Goal: Information Seeking & Learning: Understand process/instructions

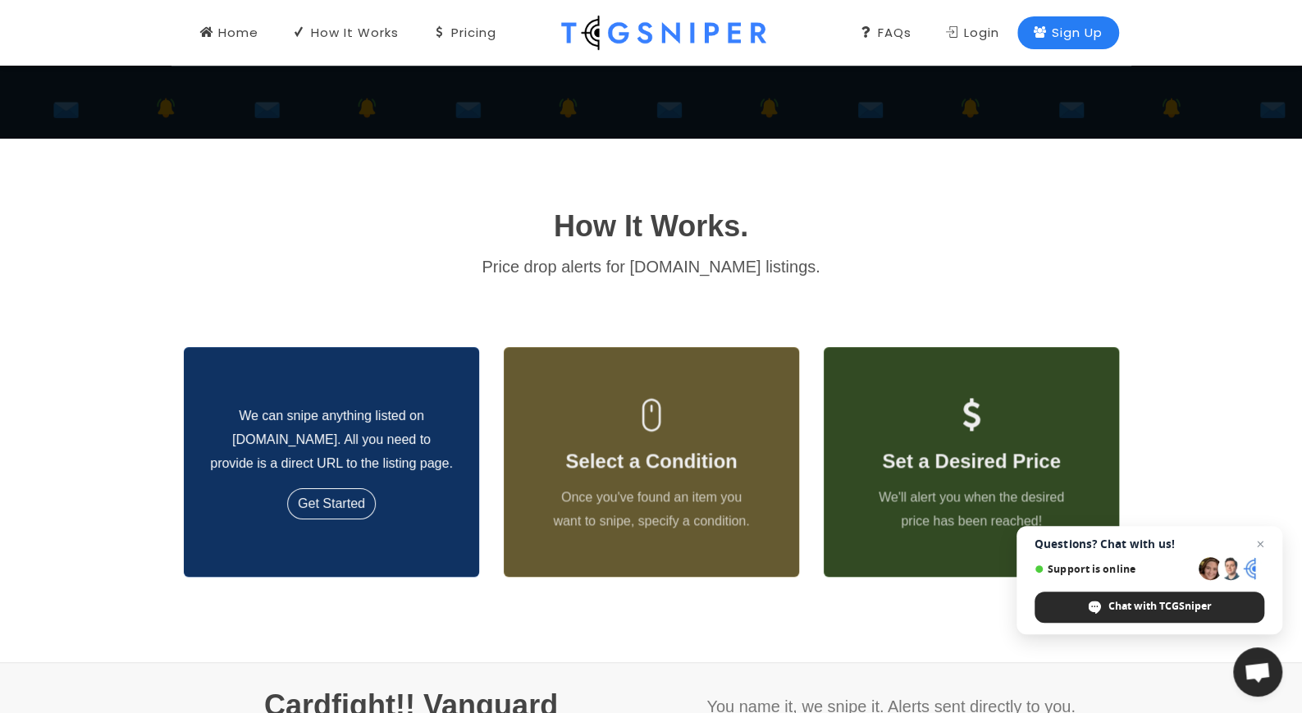
scroll to position [564, 0]
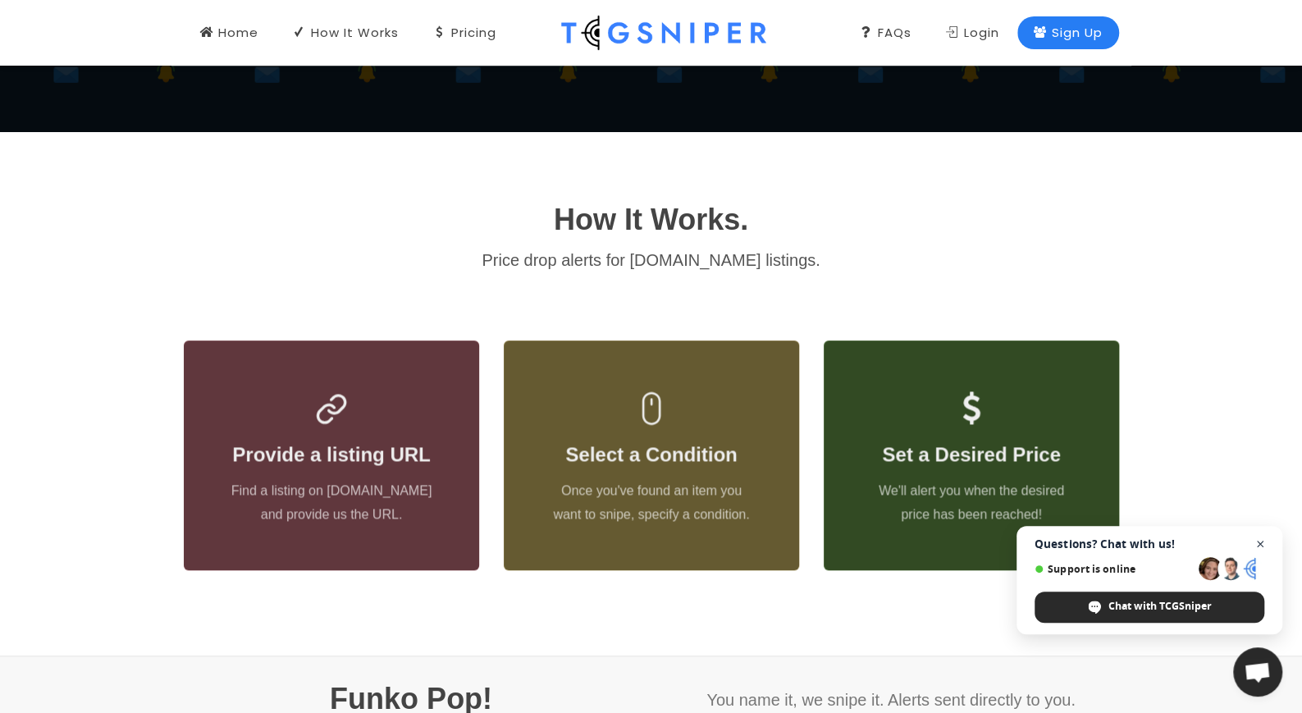
click at [1265, 536] on span "Close chat" at bounding box center [1260, 544] width 21 height 21
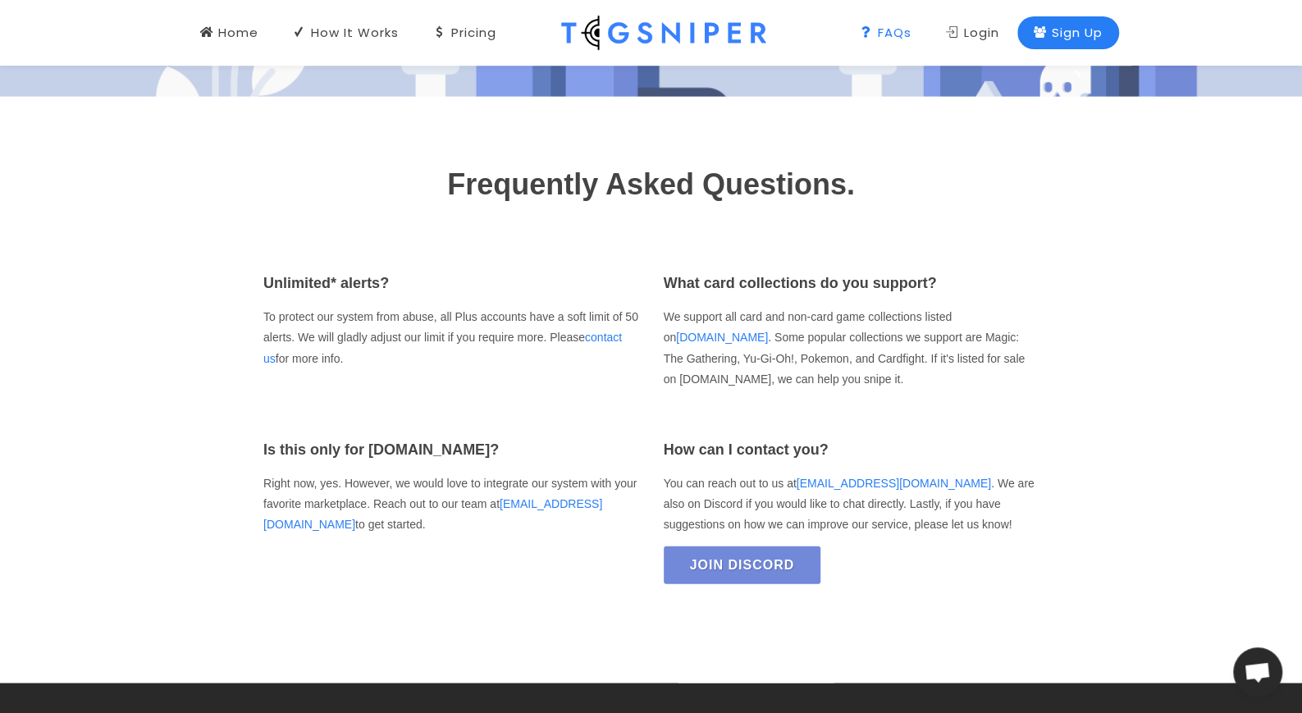
scroll to position [2301, 0]
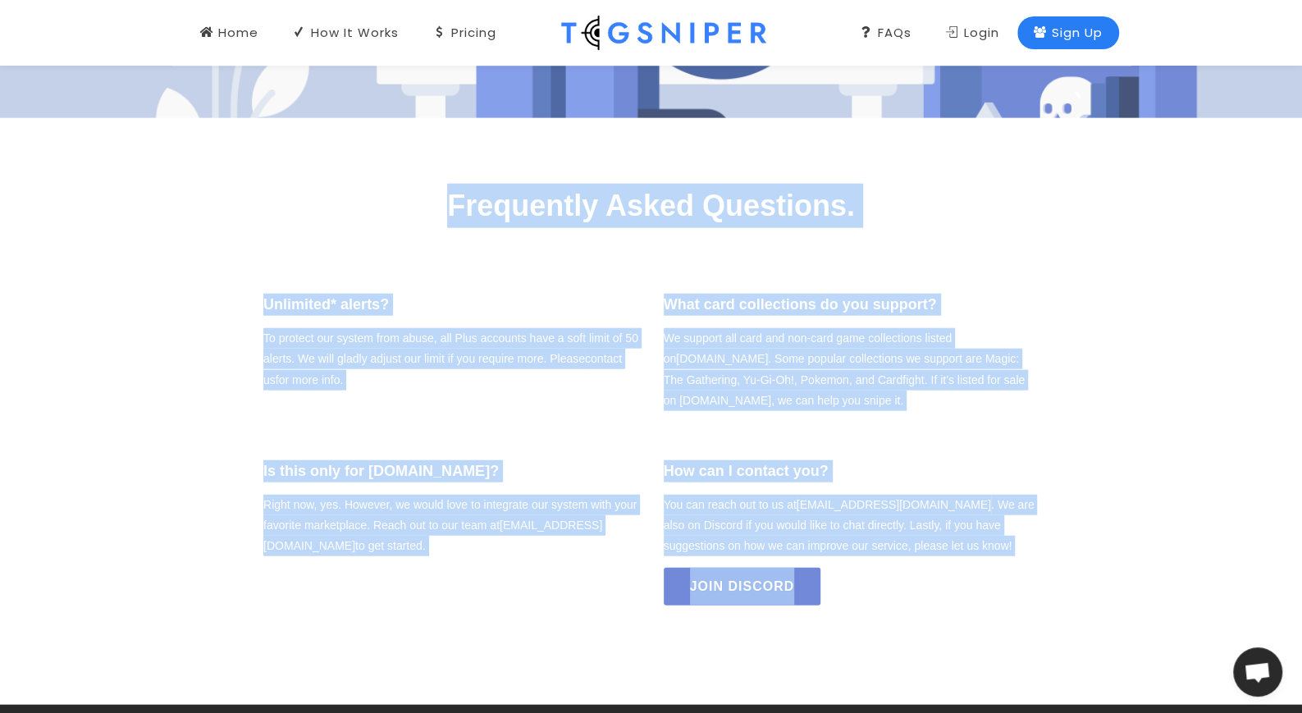
drag, startPoint x: 443, startPoint y: 191, endPoint x: 938, endPoint y: 600, distance: 642.1
click at [938, 600] on div "Frequently Asked Questions. Unlimited* alerts? To protect our system from abuse…" at bounding box center [651, 411] width 935 height 454
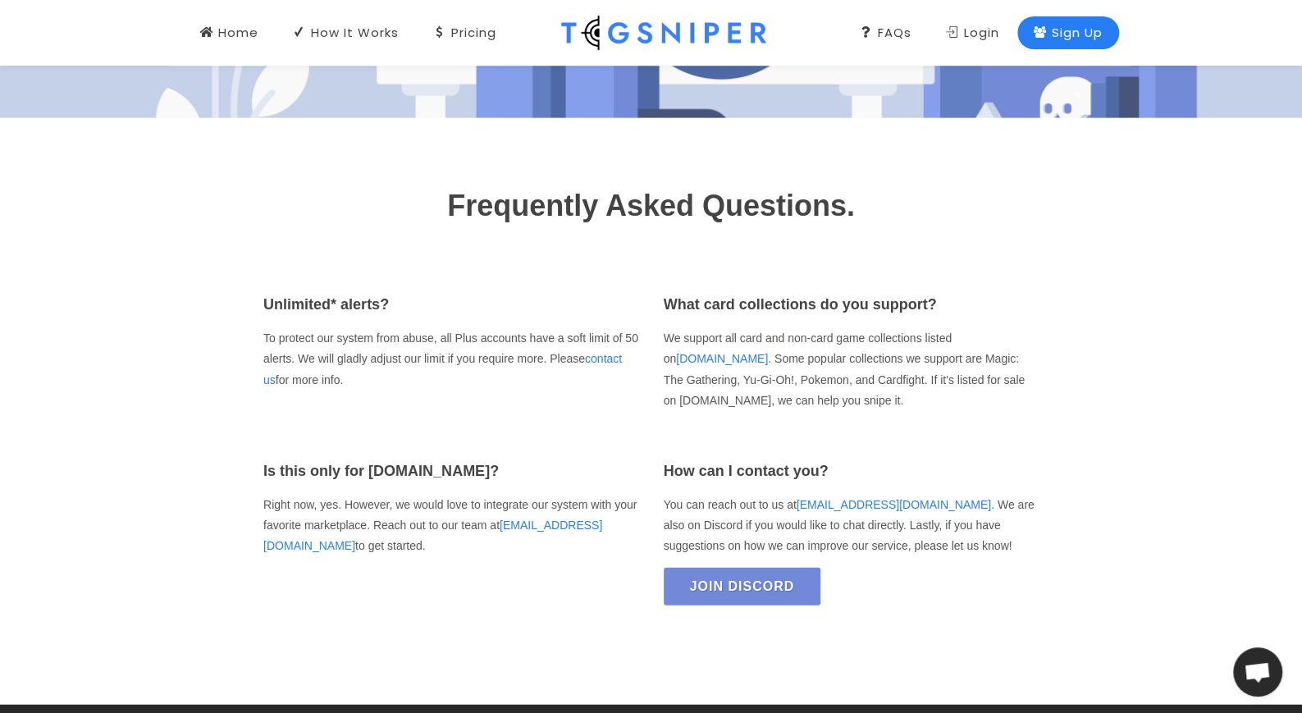
click at [936, 602] on div "How can I contact you? You can reach out to us at [EMAIL_ADDRESS][DOMAIN_NAME] …" at bounding box center [851, 537] width 400 height 154
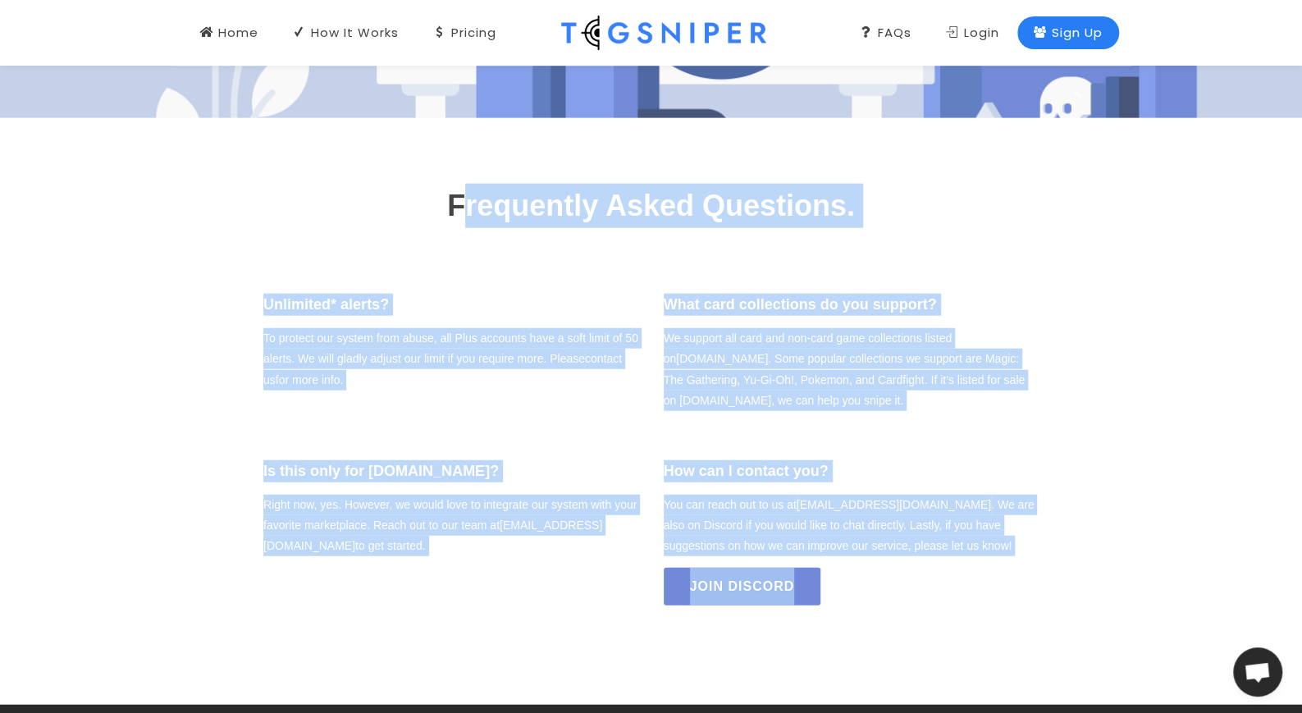
drag, startPoint x: 825, startPoint y: 553, endPoint x: 461, endPoint y: 208, distance: 501.9
click at [461, 208] on div "Frequently Asked Questions. Unlimited* alerts? To protect our system from abuse…" at bounding box center [651, 411] width 935 height 454
click at [461, 208] on h1 "Frequently Asked Questions." at bounding box center [651, 206] width 935 height 44
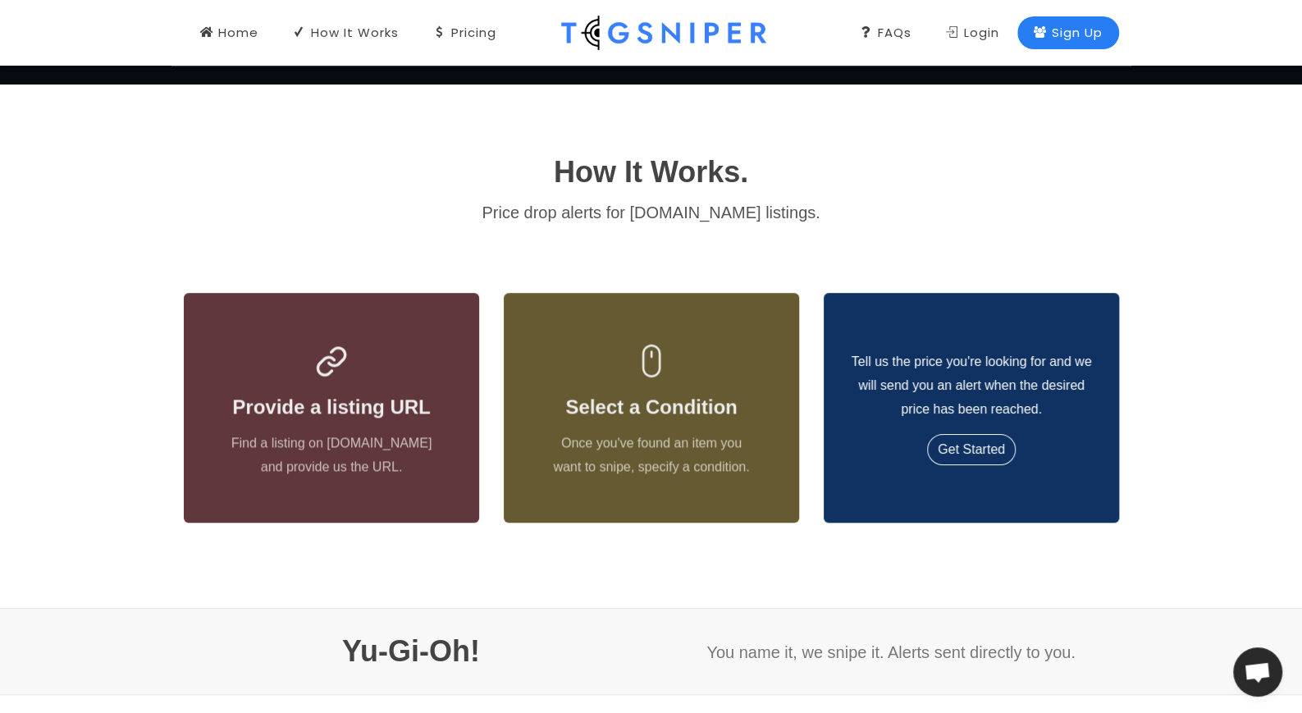
scroll to position [414, 0]
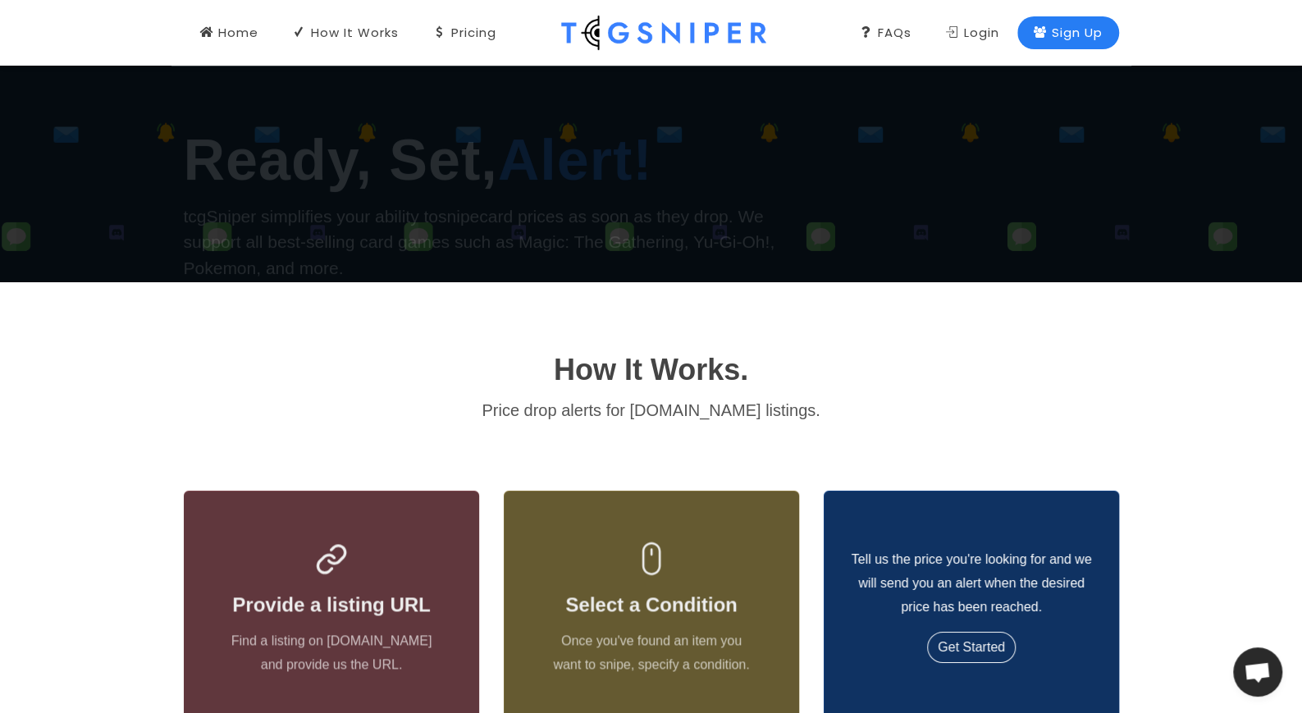
click at [991, 533] on div "Tell us the price you're looking for and we will send you an alert when the des…" at bounding box center [971, 605] width 295 height 167
click at [968, 642] on link "Get Started" at bounding box center [971, 647] width 89 height 31
